Goal: Information Seeking & Learning: Find specific fact

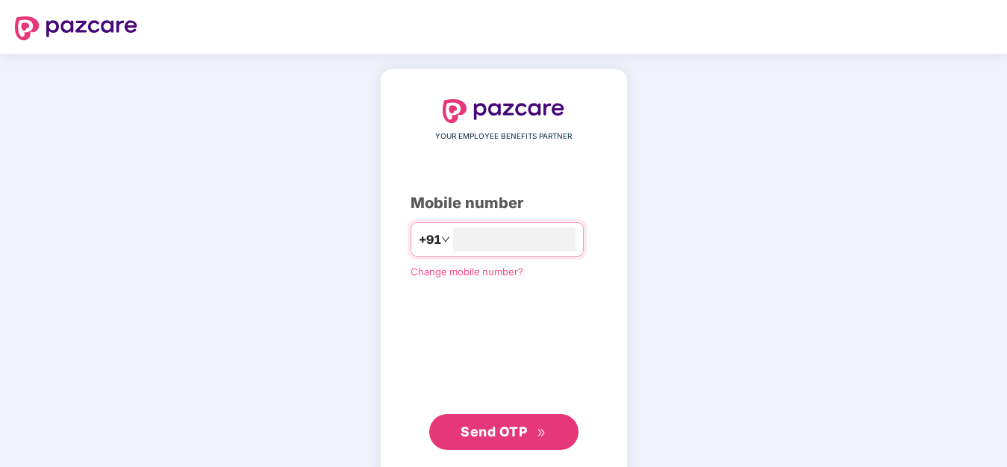
type input "**********"
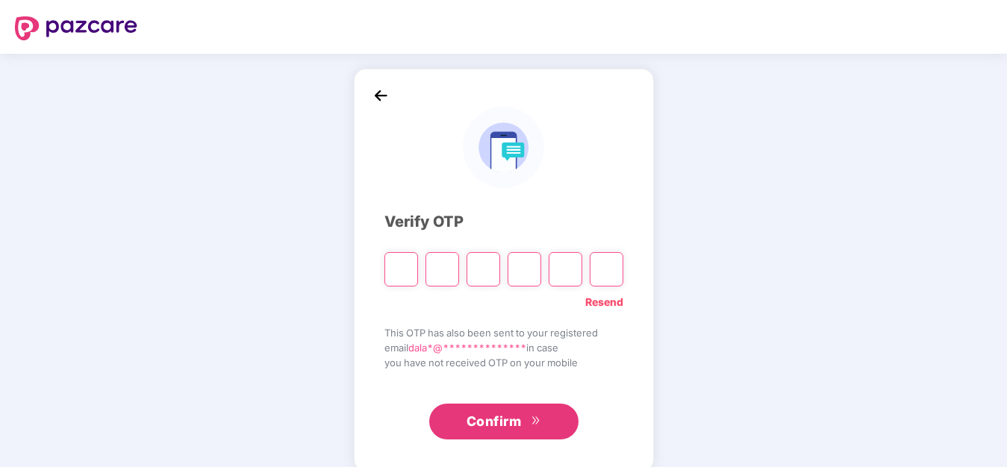
type input "*"
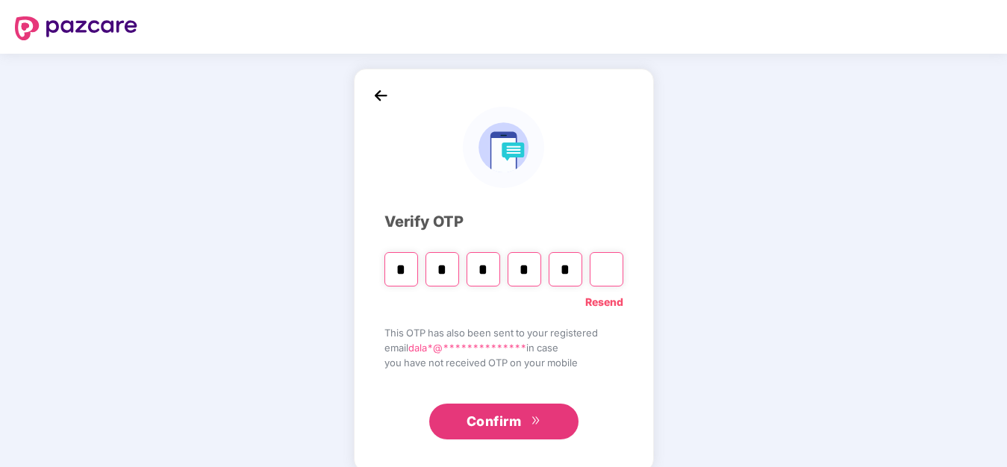
type input "*"
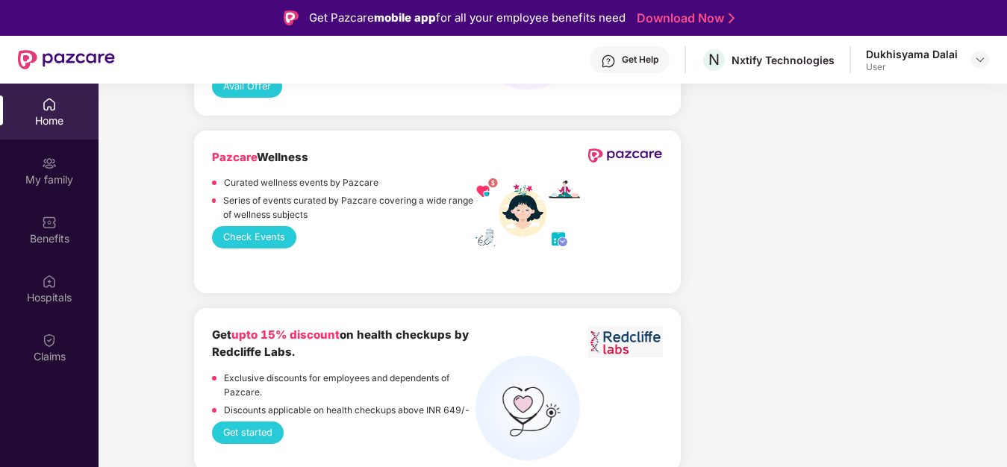
scroll to position [1827, 0]
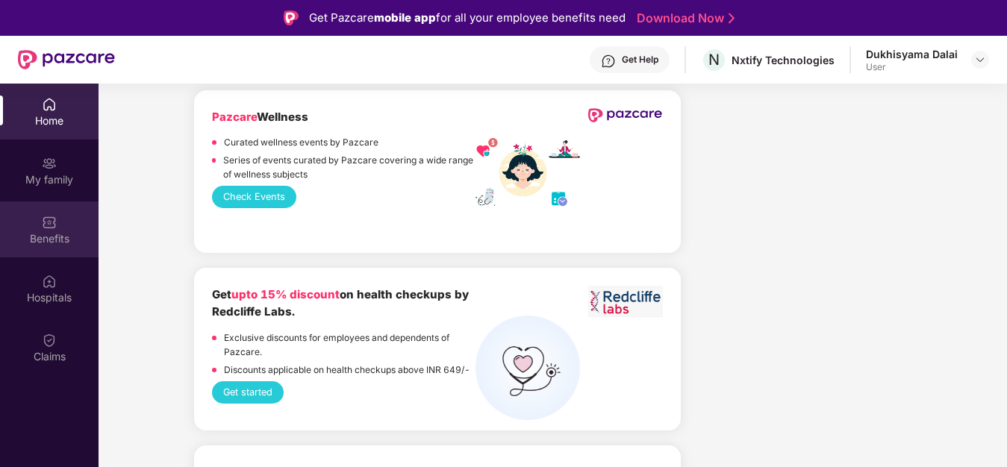
click at [47, 237] on div "Benefits" at bounding box center [49, 238] width 99 height 15
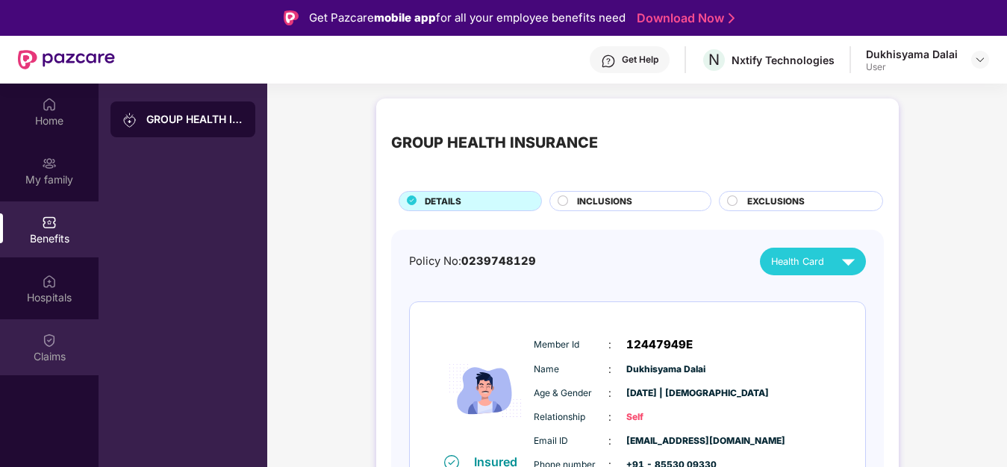
click at [48, 354] on div "Claims" at bounding box center [49, 356] width 99 height 15
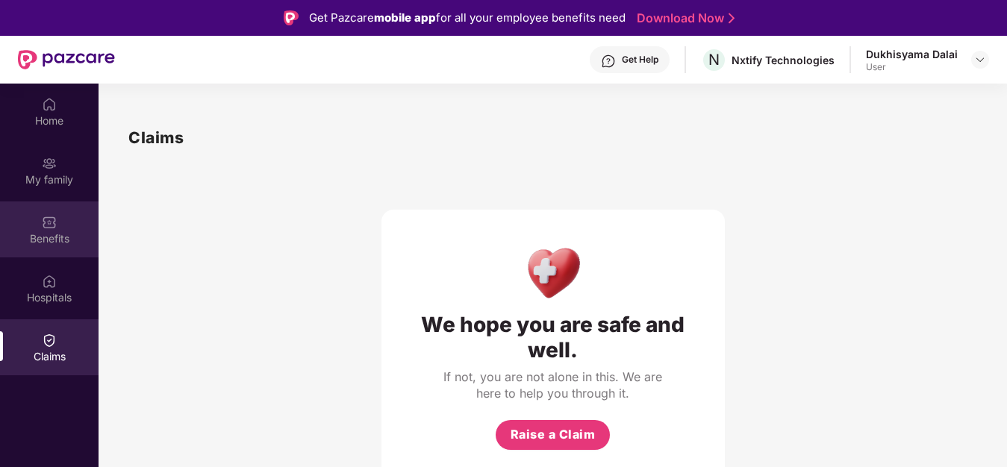
click at [40, 239] on div "Benefits" at bounding box center [49, 238] width 99 height 15
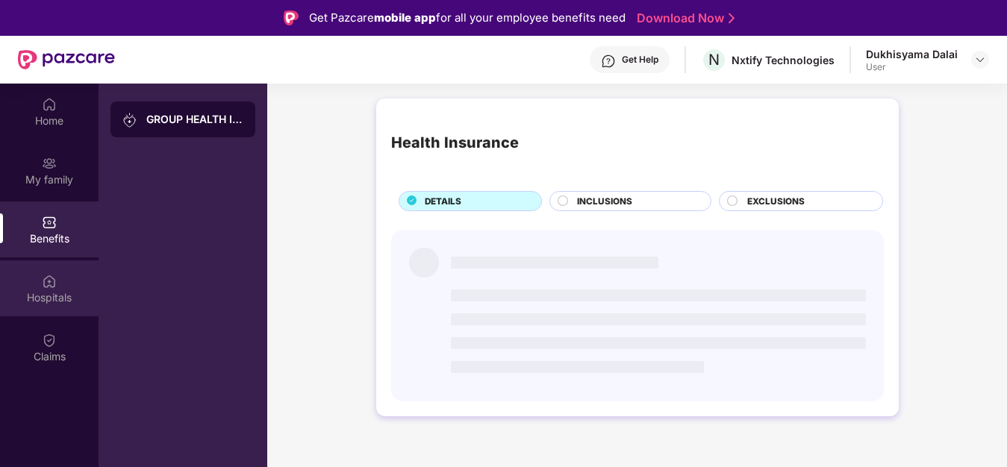
click at [58, 289] on div "Hospitals" at bounding box center [49, 289] width 99 height 56
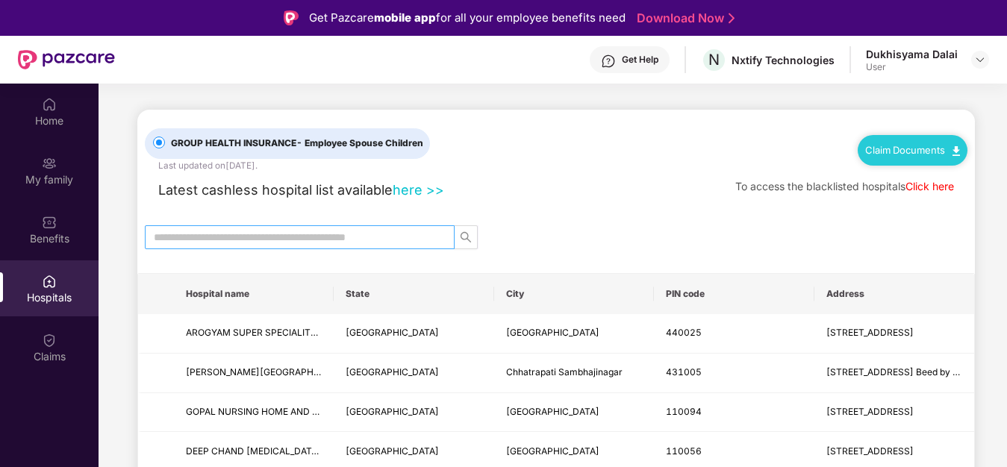
click at [443, 237] on span at bounding box center [441, 237] width 9 height 16
click at [517, 290] on th "City" at bounding box center [574, 294] width 160 height 40
click at [514, 299] on th "City" at bounding box center [574, 294] width 160 height 40
click at [467, 237] on icon "search" at bounding box center [466, 236] width 10 height 10
click at [411, 234] on input "text" at bounding box center [294, 237] width 280 height 16
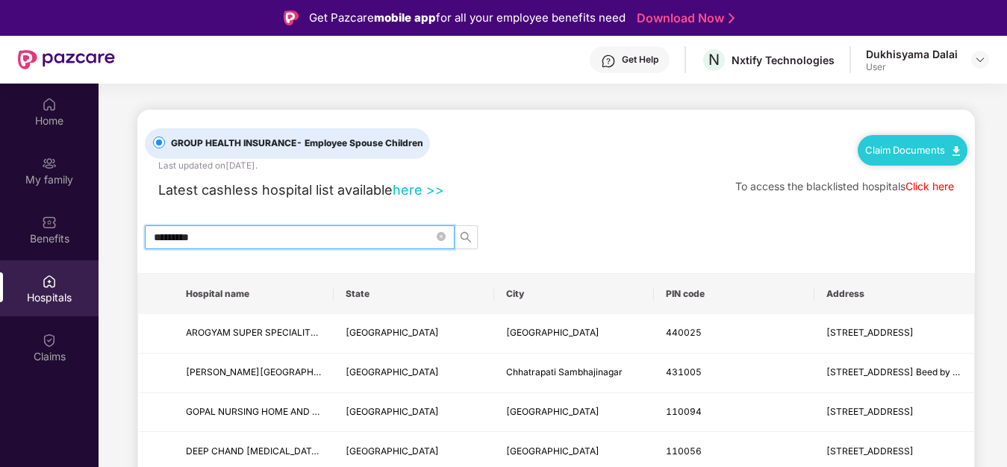
type input "*********"
click at [914, 185] on link "Click here" at bounding box center [929, 186] width 49 height 13
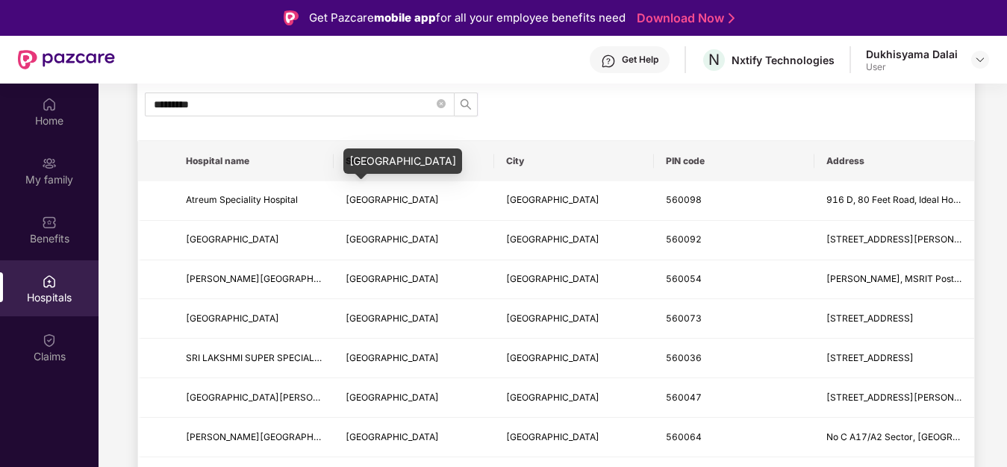
scroll to position [76, 0]
